Goal: Information Seeking & Learning: Check status

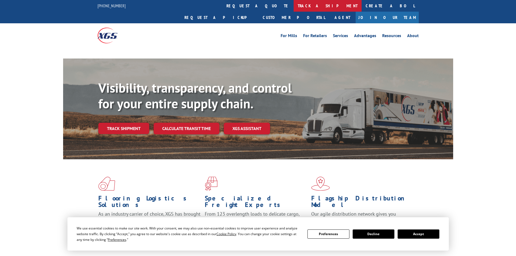
click at [294, 11] on link "track a shipment" at bounding box center [328, 6] width 68 height 12
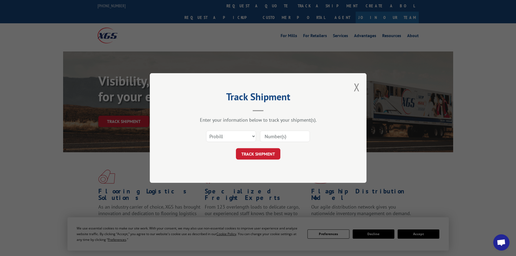
click at [268, 140] on input at bounding box center [285, 136] width 50 height 11
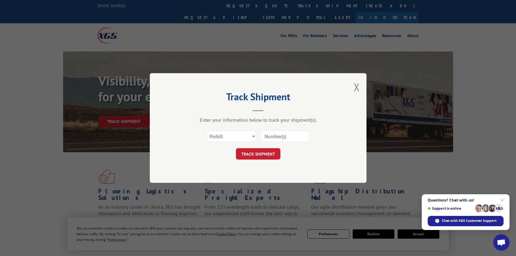
paste input "17515923"
type input "17515923"
drag, startPoint x: 255, startPoint y: 153, endPoint x: 258, endPoint y: 151, distance: 3.0
click at [256, 153] on button "TRACK SHIPMENT" at bounding box center [258, 153] width 44 height 11
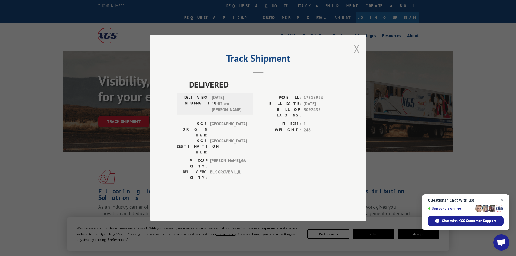
click at [358, 56] on button "Close modal" at bounding box center [357, 48] width 6 height 14
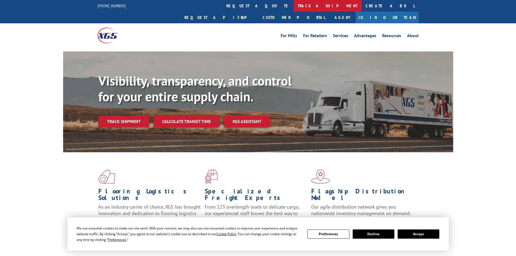
click at [294, 3] on link "track a shipment" at bounding box center [328, 6] width 68 height 12
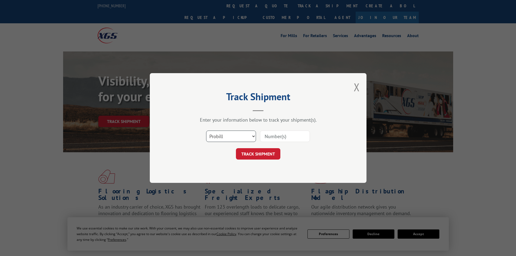
click at [227, 133] on select "Select category... Probill BOL PO" at bounding box center [231, 136] width 50 height 11
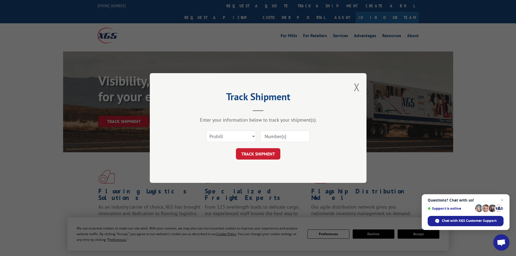
click at [282, 140] on input at bounding box center [285, 136] width 50 height 11
paste input "17469802"
type input "17469802"
click at [252, 150] on button "TRACK SHIPMENT" at bounding box center [258, 153] width 44 height 11
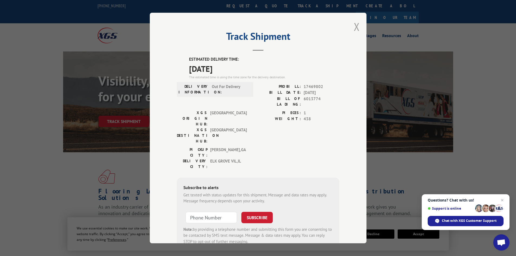
click at [355, 28] on button "Close modal" at bounding box center [357, 26] width 6 height 14
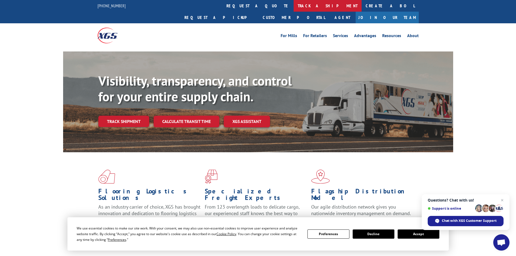
click at [294, 7] on link "track a shipment" at bounding box center [328, 6] width 68 height 12
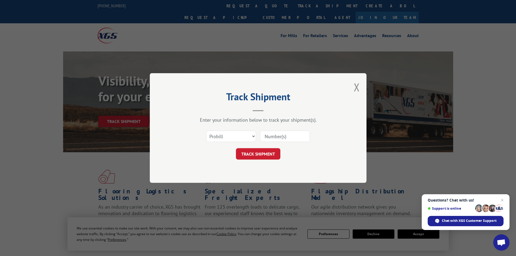
click at [283, 134] on input at bounding box center [285, 136] width 50 height 11
paste input "17470311"
type input "17470311"
click at [270, 156] on button "TRACK SHIPMENT" at bounding box center [258, 153] width 44 height 11
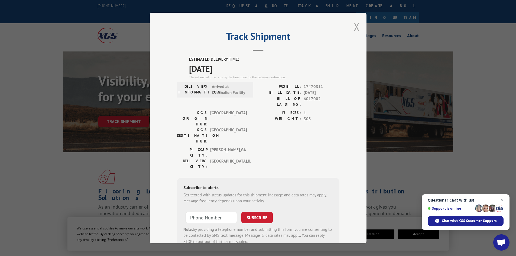
click at [354, 27] on button "Close modal" at bounding box center [357, 26] width 6 height 14
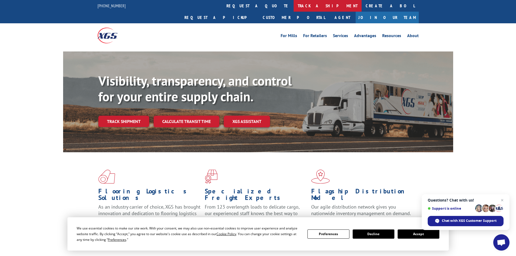
click at [294, 5] on link "track a shipment" at bounding box center [328, 6] width 68 height 12
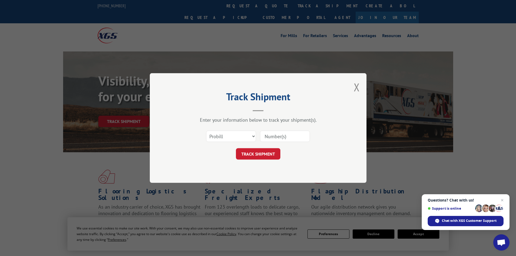
click at [271, 136] on input at bounding box center [285, 136] width 50 height 11
paste input "17516682"
type input "17516682"
click at [269, 154] on button "TRACK SHIPMENT" at bounding box center [258, 153] width 44 height 11
